Goal: Task Accomplishment & Management: Use online tool/utility

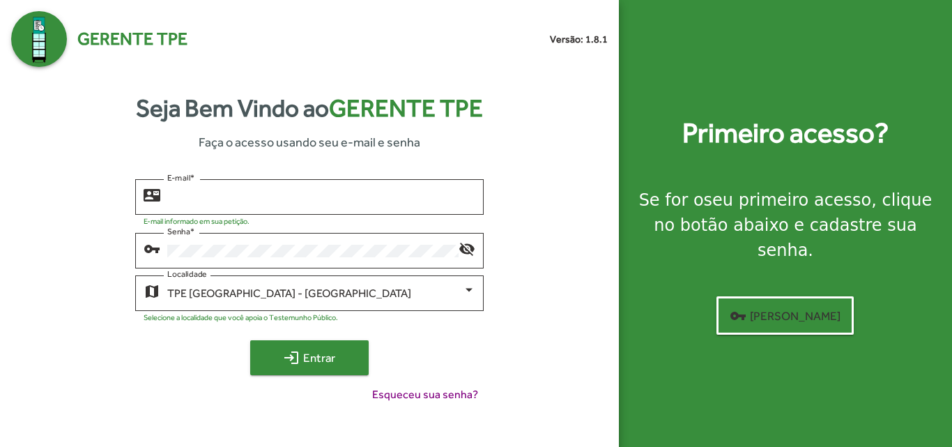
type input "**********"
click at [278, 362] on span "login Entrar" at bounding box center [309, 357] width 93 height 25
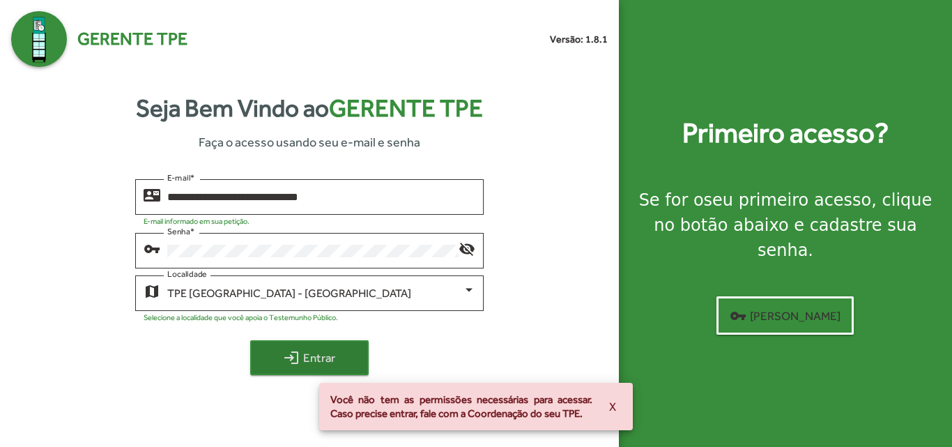
click at [306, 351] on span "login Entrar" at bounding box center [309, 357] width 93 height 25
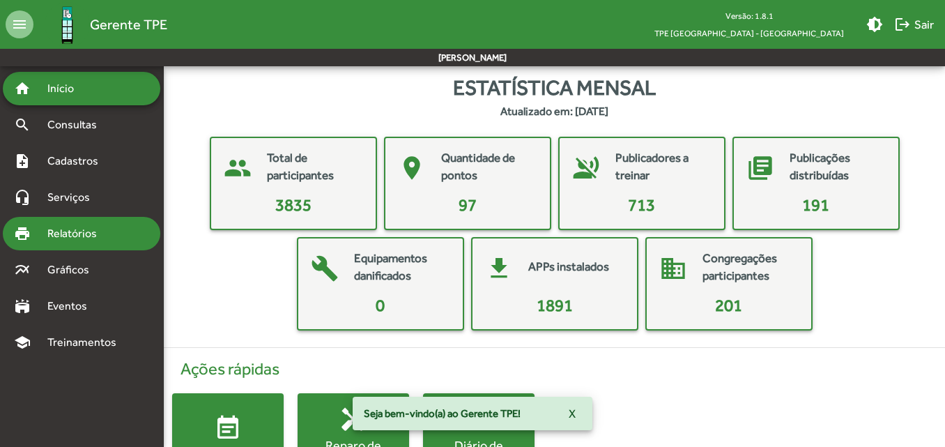
click at [74, 237] on span "Relatórios" at bounding box center [77, 233] width 76 height 17
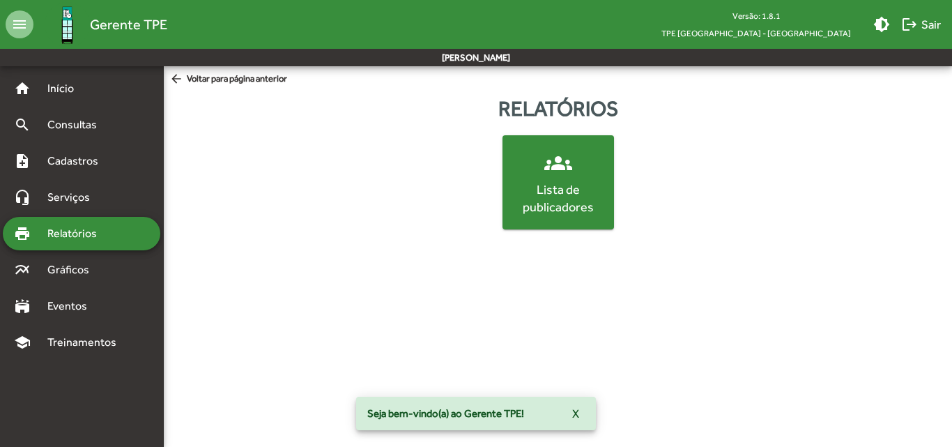
click at [502, 196] on button "groups Lista de publicadores" at bounding box center [557, 182] width 111 height 94
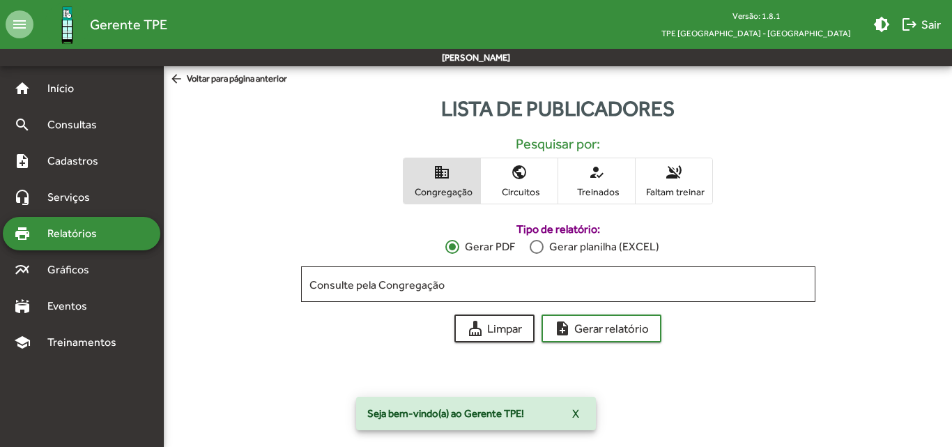
click at [459, 196] on span "Congregação" at bounding box center [442, 191] width 70 height 13
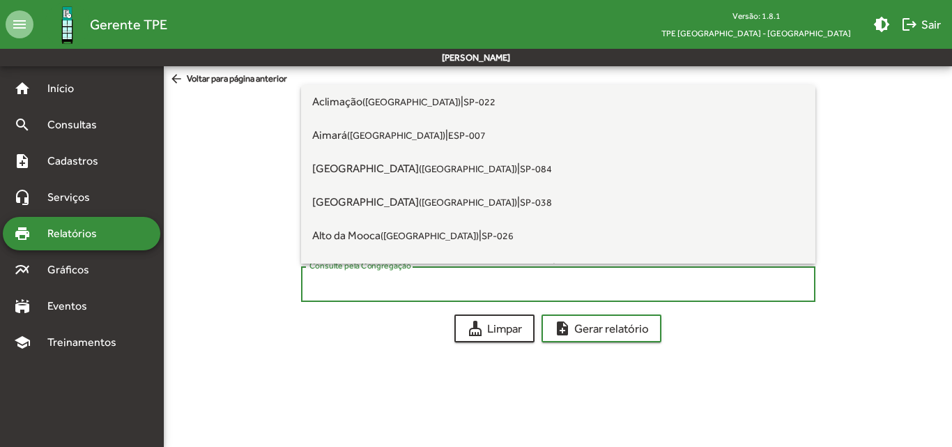
click at [396, 284] on input "Consulte pela Congregação" at bounding box center [557, 284] width 497 height 13
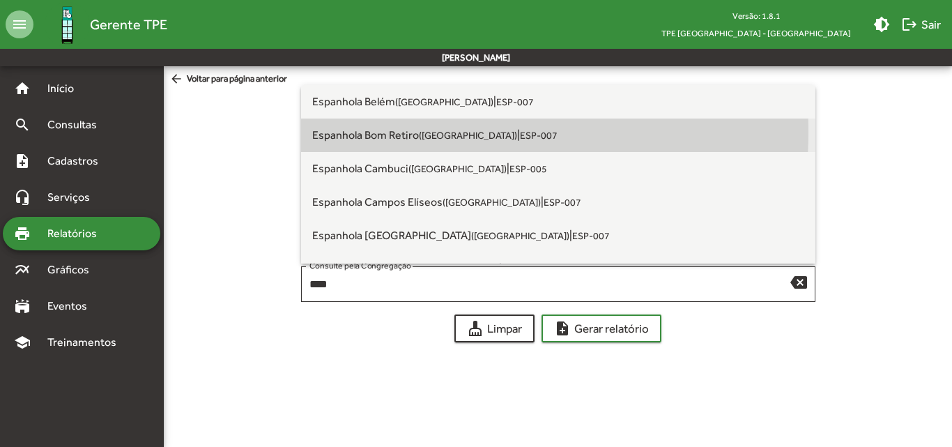
click at [405, 132] on span "Espanhola Bom Retiro ([GEOGRAPHIC_DATA] [GEOGRAPHIC_DATA])" at bounding box center [414, 134] width 205 height 13
type input "**********"
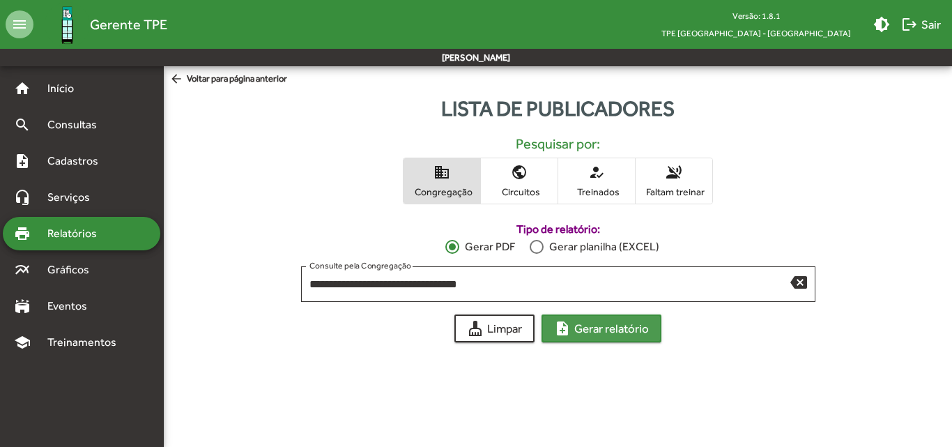
click at [602, 327] on span "note_add Gerar relatório" at bounding box center [601, 328] width 95 height 25
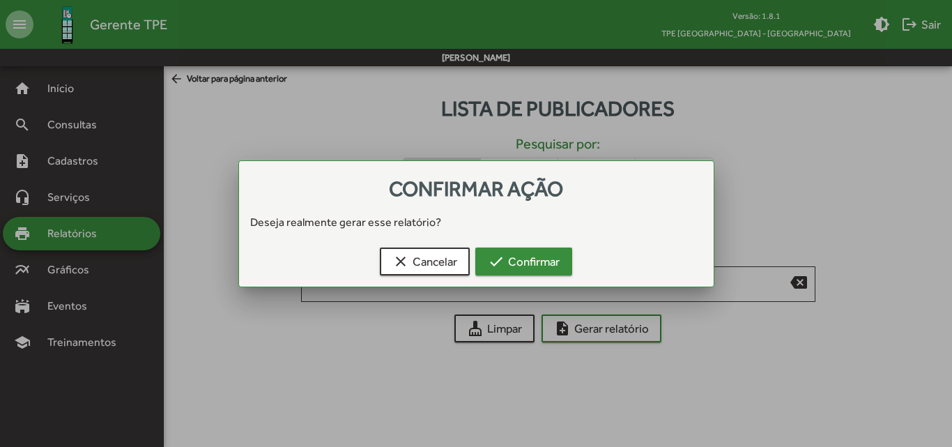
click at [549, 269] on span "check Confirmar" at bounding box center [524, 261] width 72 height 25
